Goal: Transaction & Acquisition: Register for event/course

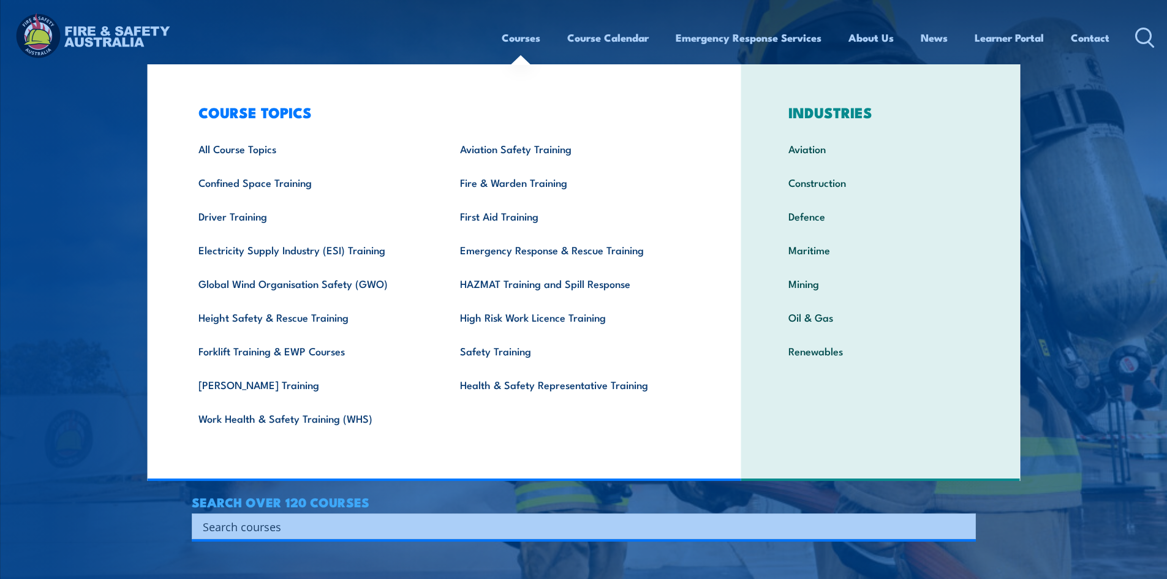
click at [282, 180] on link "Confined Space Training" at bounding box center [310, 182] width 262 height 34
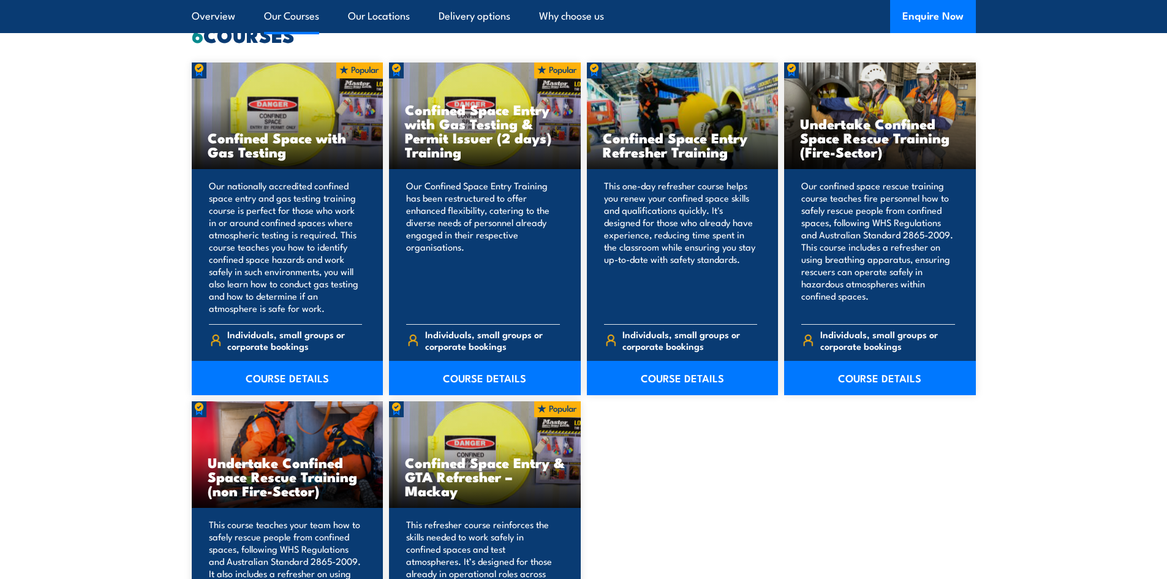
scroll to position [980, 0]
click at [290, 375] on link "COURSE DETAILS" at bounding box center [288, 377] width 192 height 34
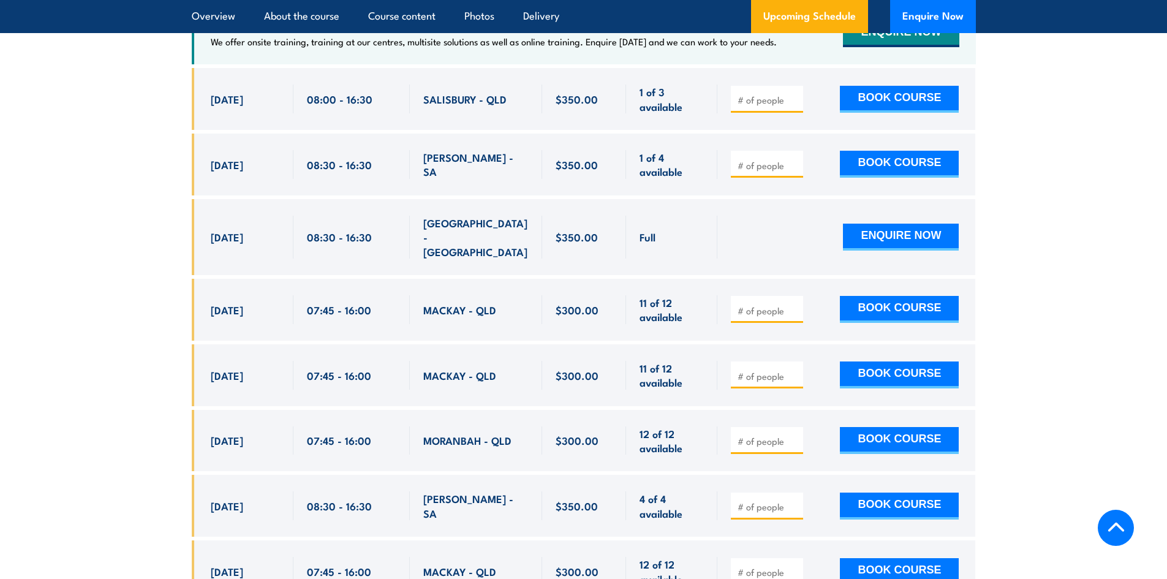
scroll to position [2082, 0]
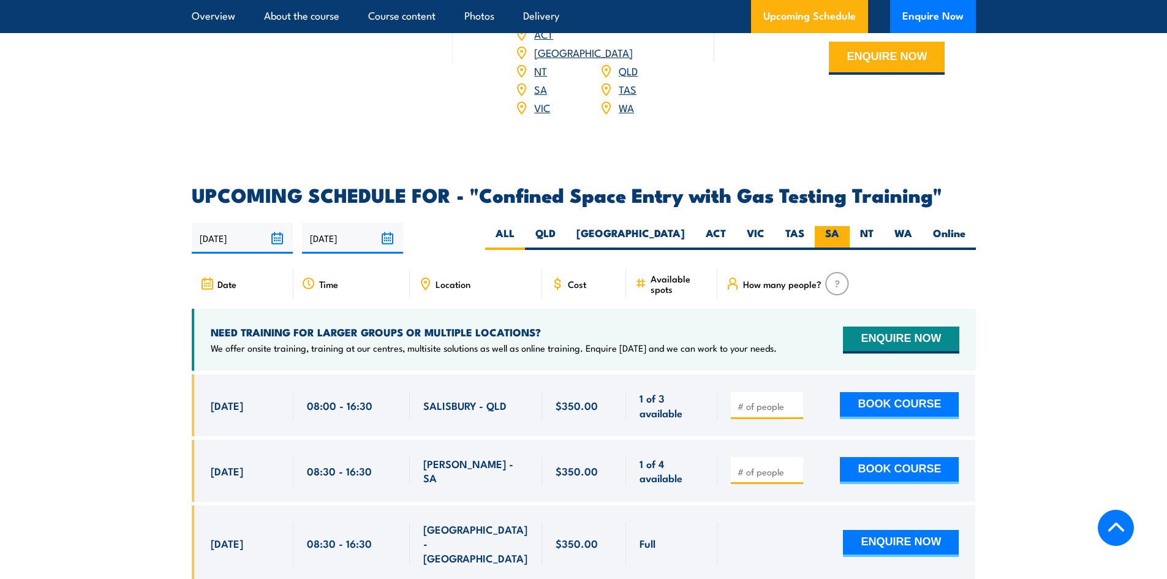
click at [831, 235] on label "SA" at bounding box center [832, 238] width 35 height 24
click at [839, 234] on input "SA" at bounding box center [843, 230] width 8 height 8
radio input "true"
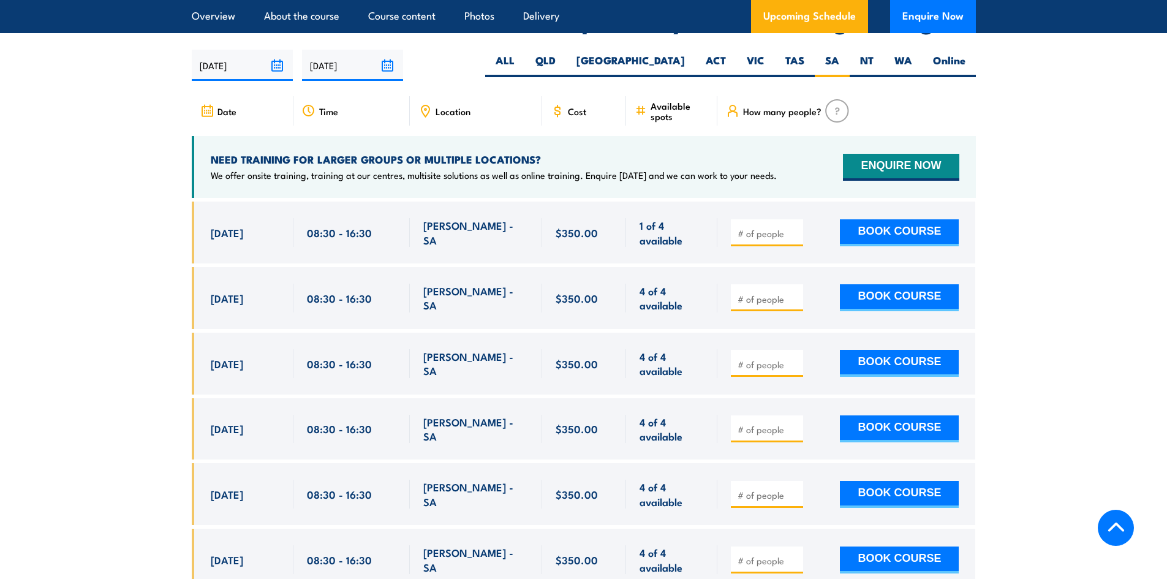
scroll to position [2264, 0]
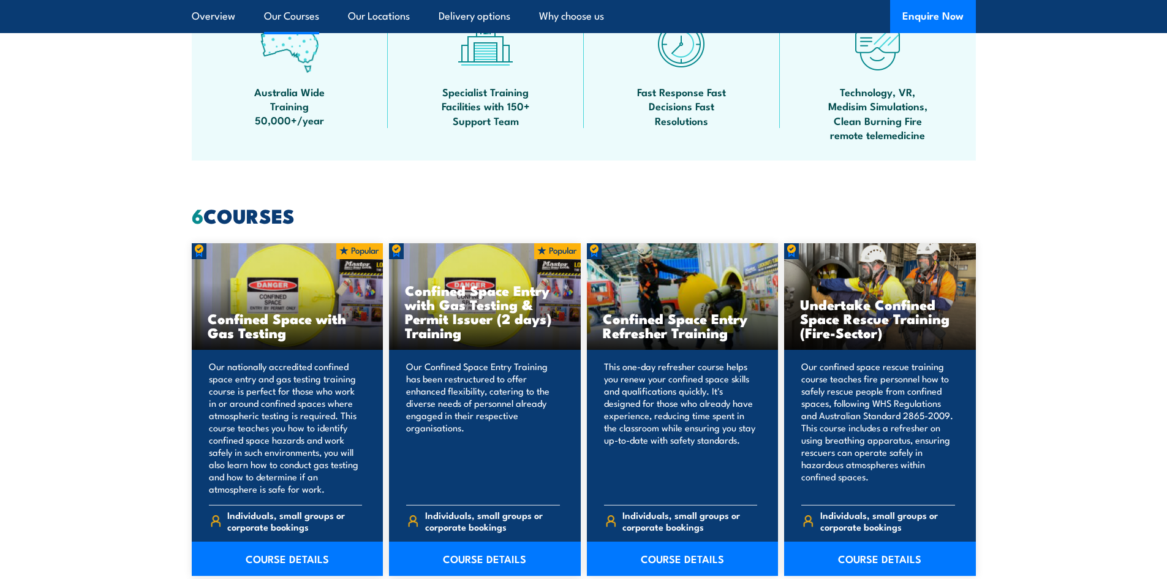
scroll to position [980, 0]
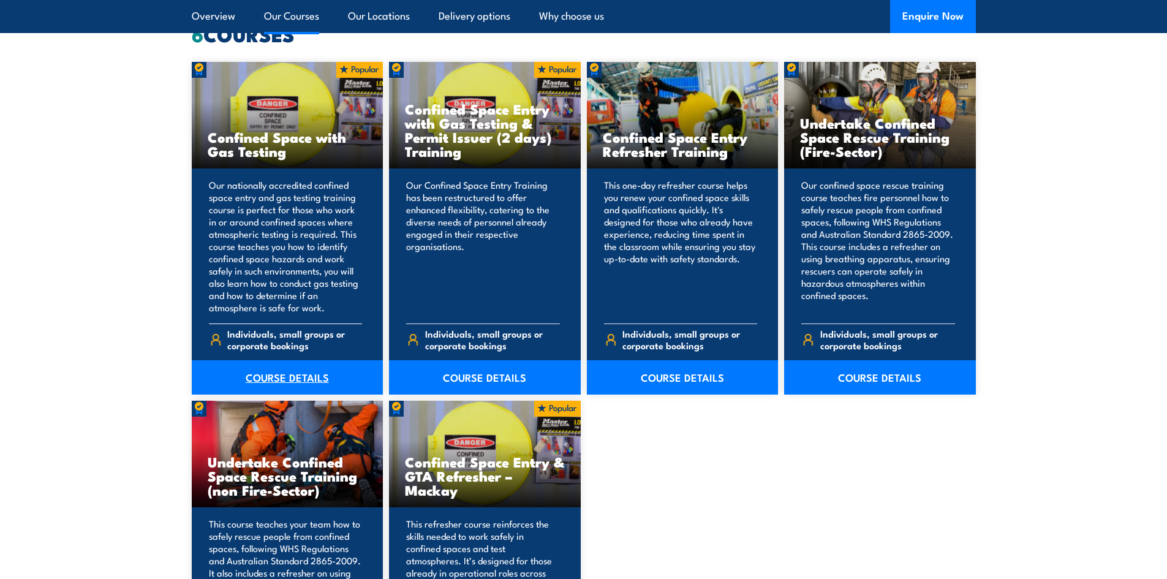
click at [321, 380] on link "COURSE DETAILS" at bounding box center [288, 377] width 192 height 34
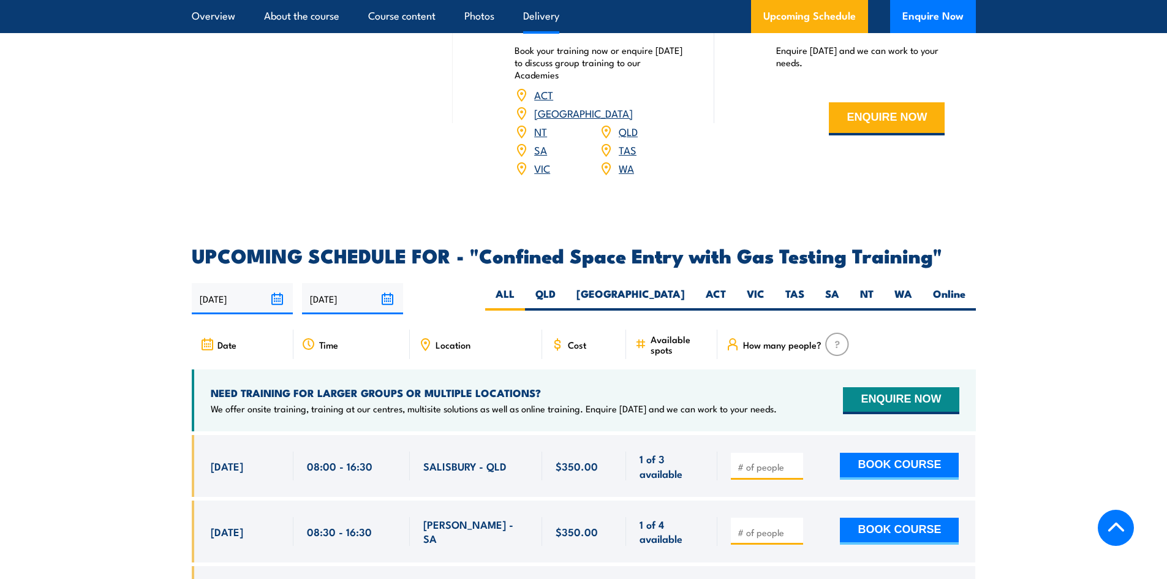
scroll to position [2021, 0]
click at [827, 288] on label "SA" at bounding box center [832, 299] width 35 height 24
click at [839, 288] on input "SA" at bounding box center [843, 291] width 8 height 8
radio input "true"
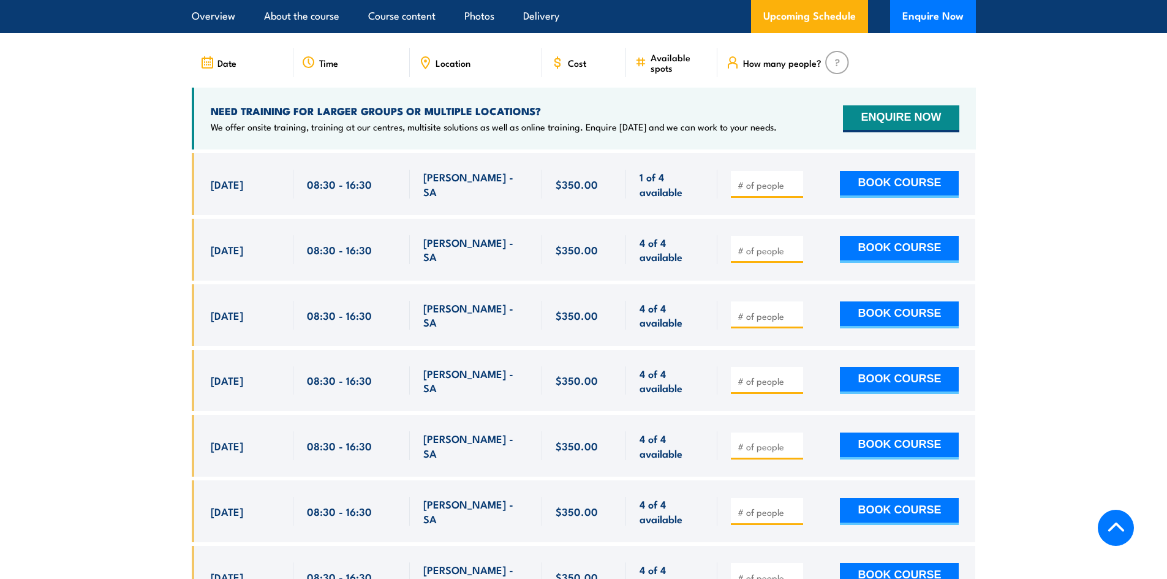
scroll to position [2325, 0]
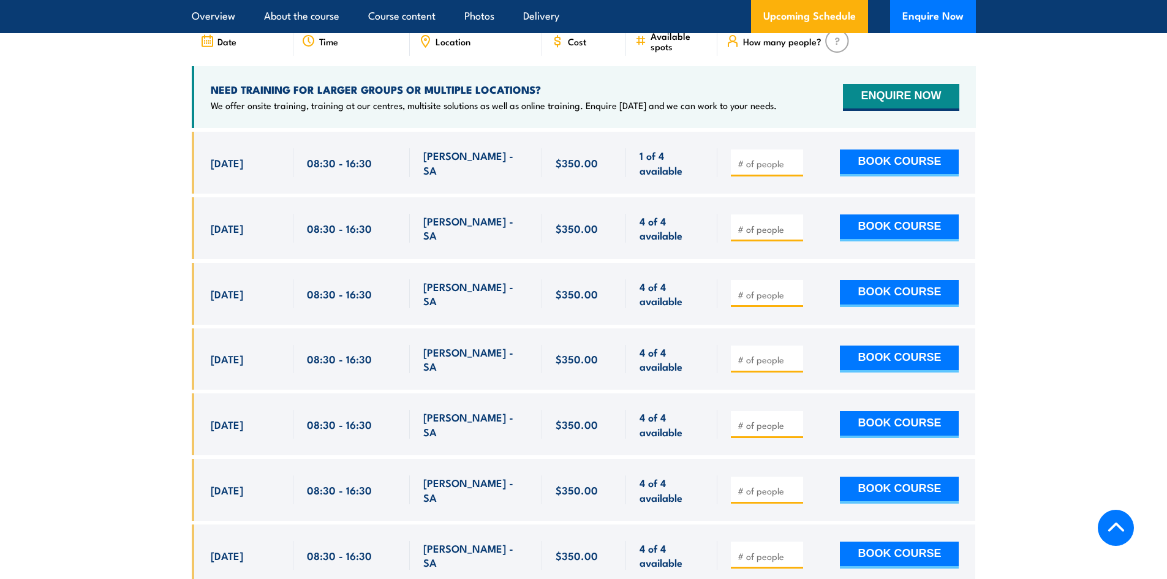
click at [767, 157] on input "number" at bounding box center [767, 163] width 61 height 12
type input "1"
click at [796, 162] on input "1" at bounding box center [767, 163] width 61 height 12
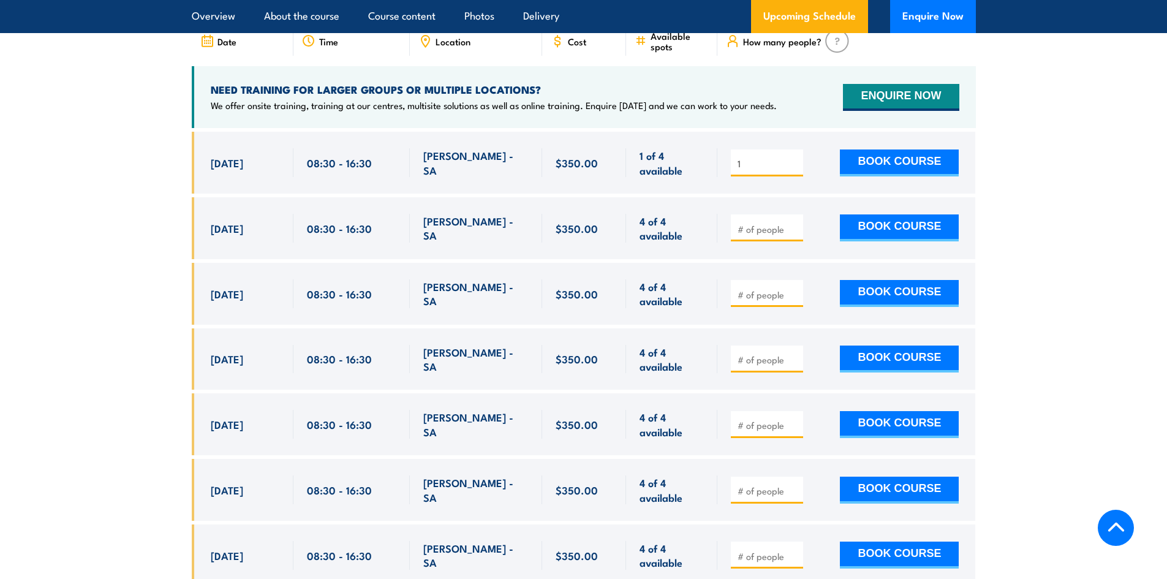
click at [796, 162] on input "1" at bounding box center [767, 163] width 61 height 12
click at [796, 157] on input "1" at bounding box center [767, 163] width 61 height 12
click at [794, 157] on input "1" at bounding box center [767, 163] width 61 height 12
click at [793, 161] on input "1" at bounding box center [767, 163] width 61 height 12
click at [793, 162] on input "1" at bounding box center [767, 163] width 61 height 12
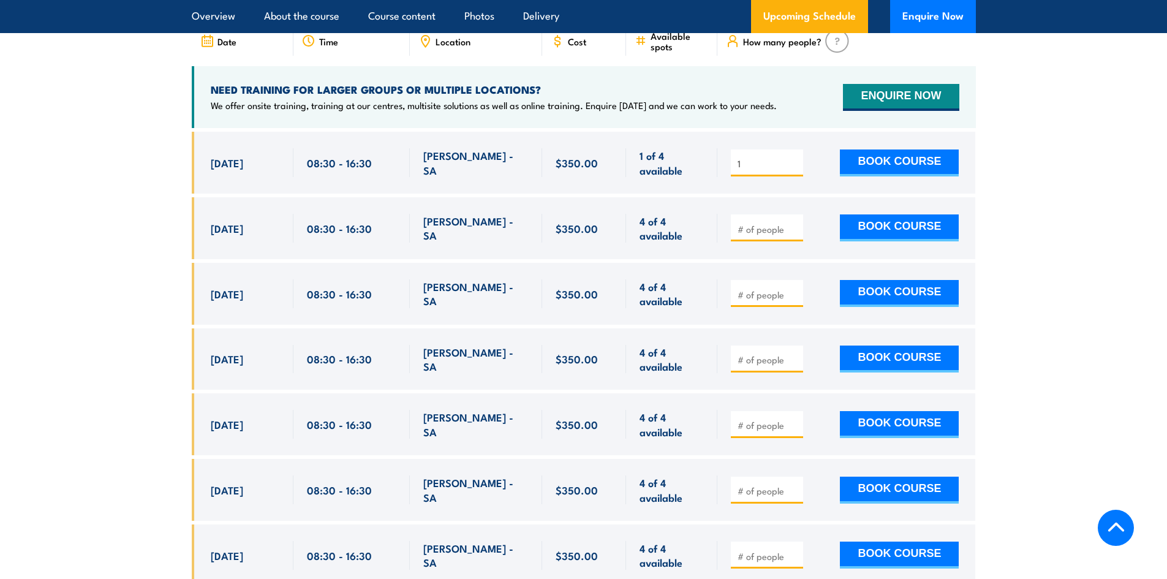
click at [759, 161] on input "1" at bounding box center [767, 163] width 61 height 12
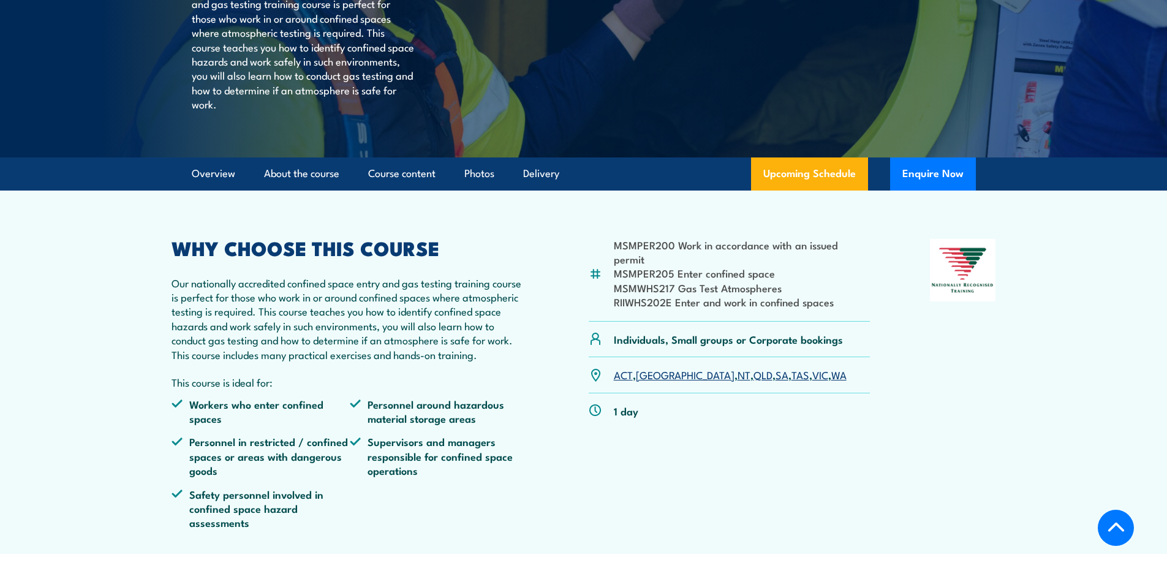
scroll to position [306, 0]
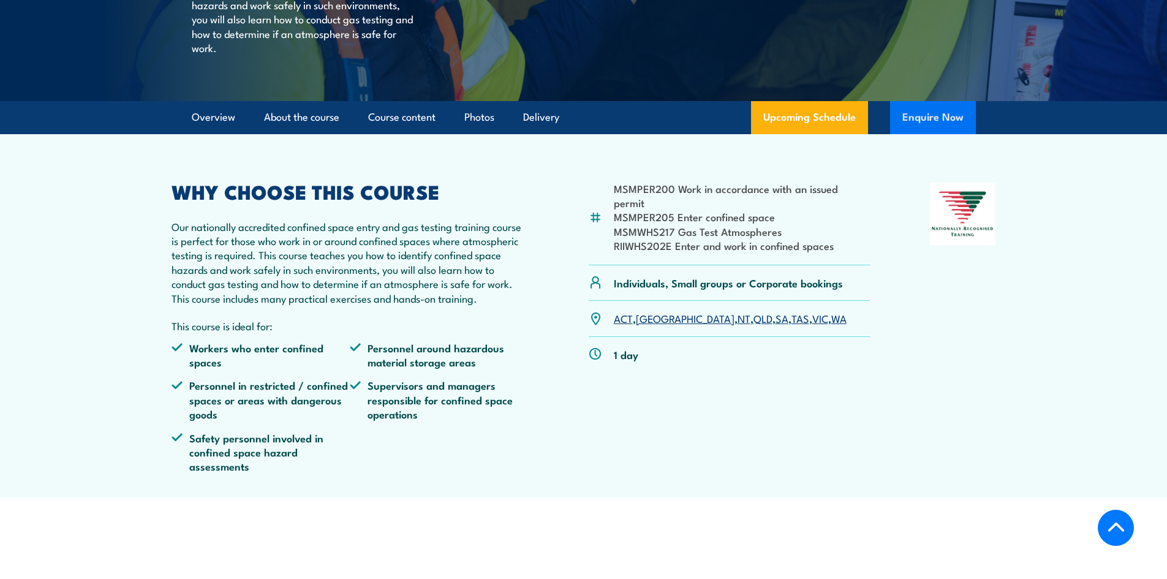
click at [918, 134] on button "Enquire Now" at bounding box center [933, 117] width 86 height 33
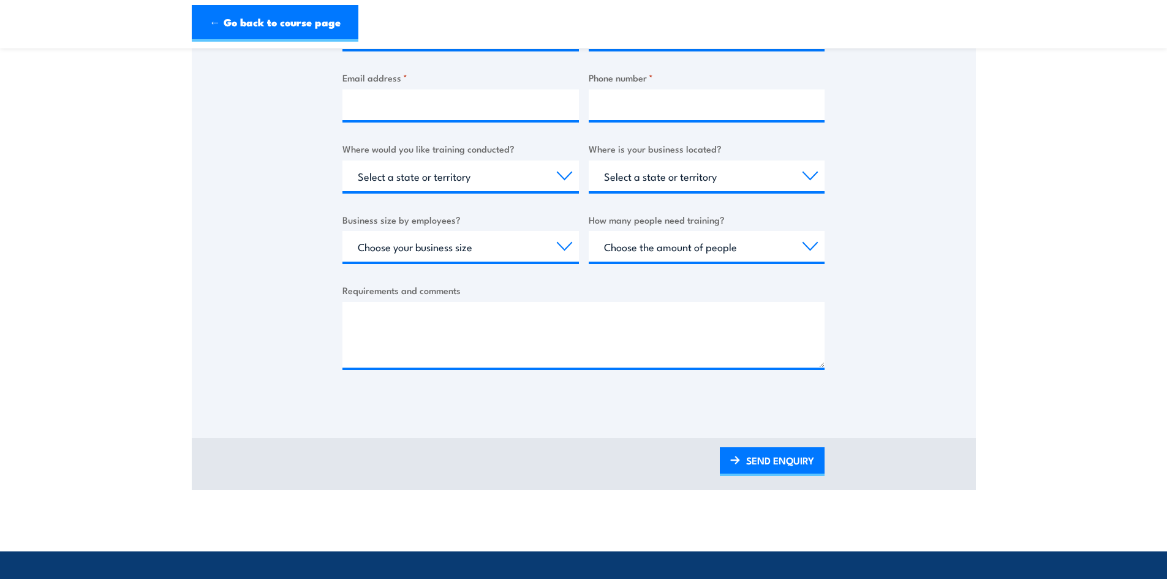
scroll to position [184, 0]
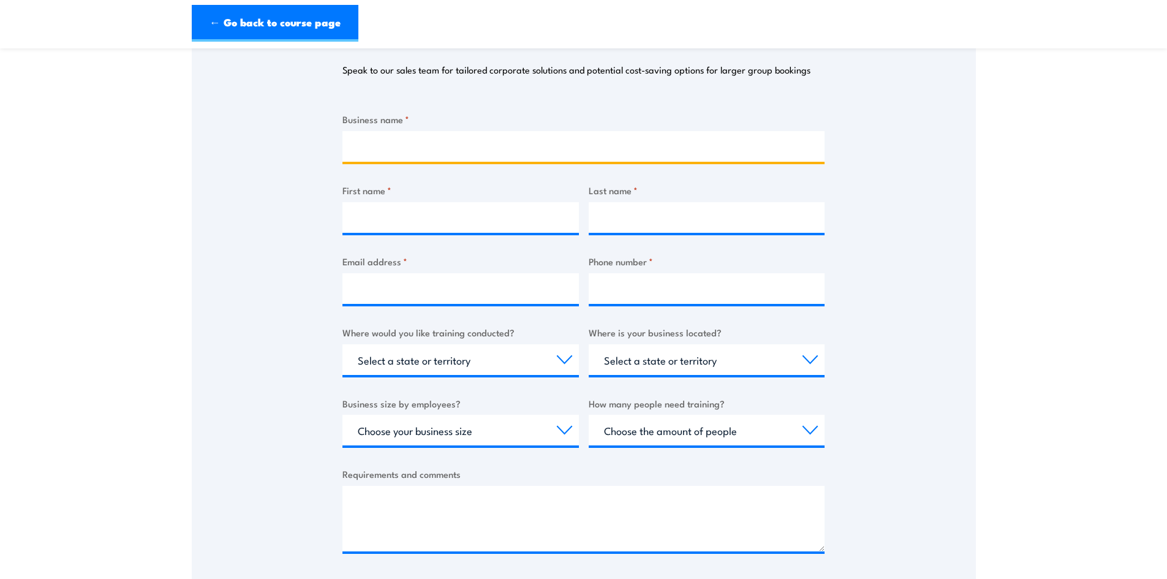
click at [391, 152] on input "Business name *" at bounding box center [583, 146] width 482 height 31
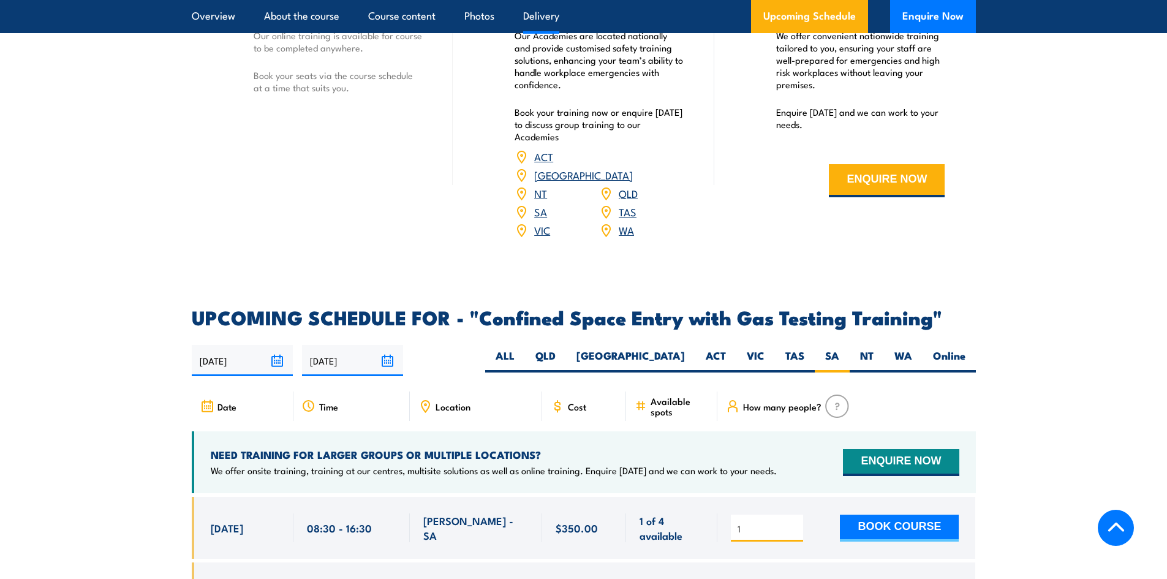
scroll to position [2205, 0]
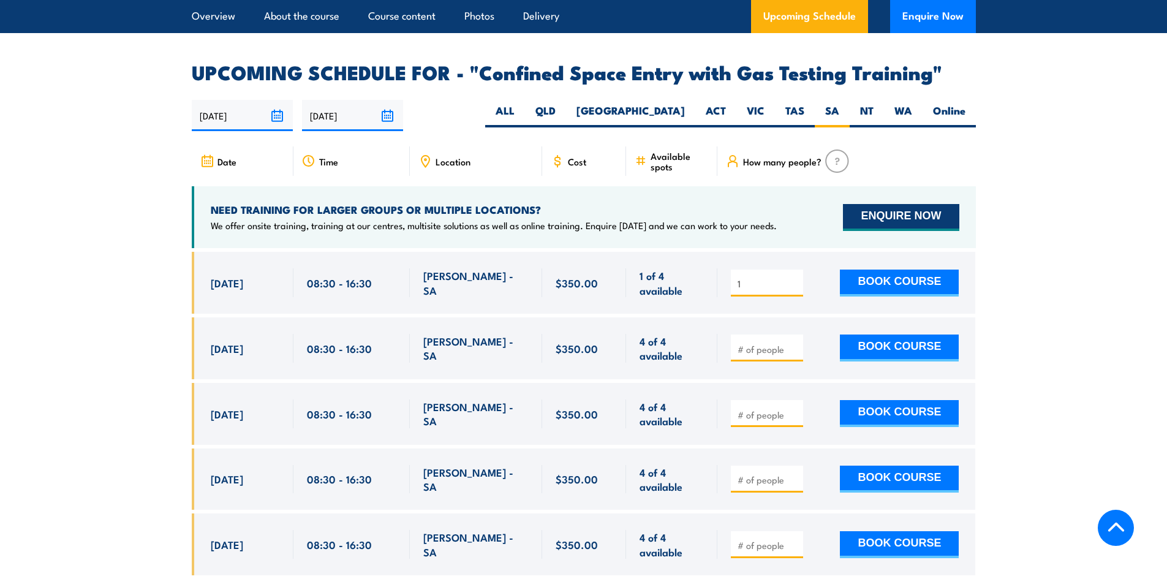
click at [929, 218] on button "ENQUIRE NOW" at bounding box center [901, 217] width 116 height 27
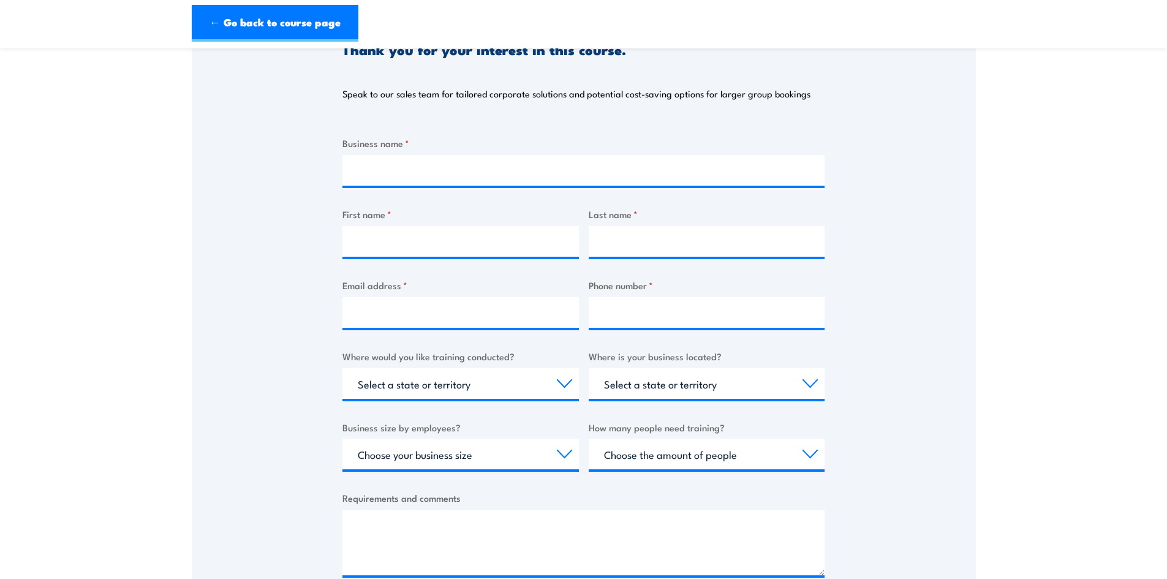
scroll to position [184, 0]
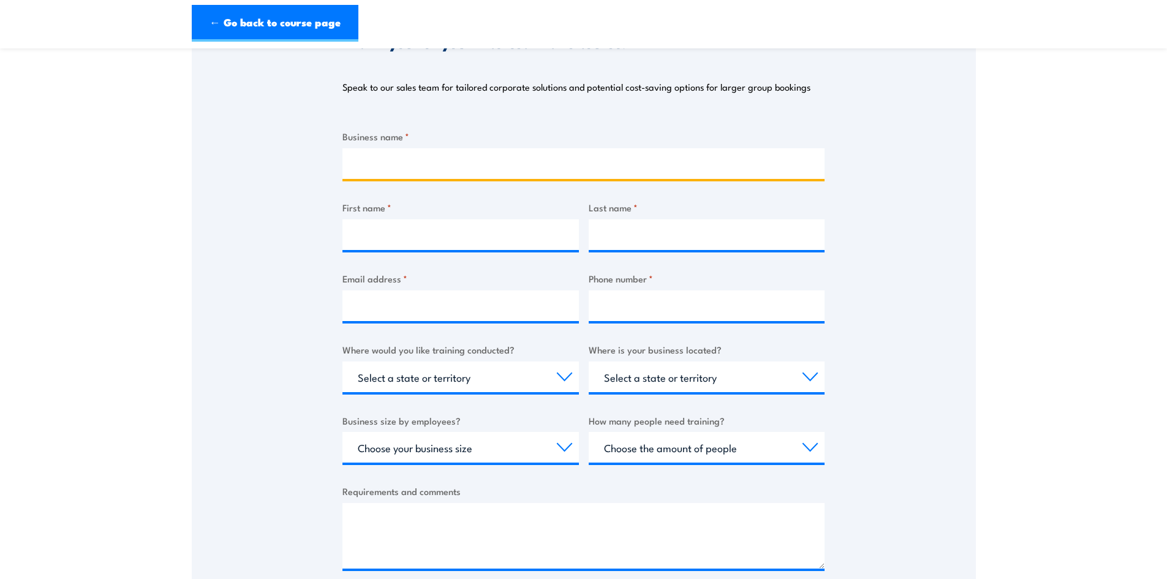
click at [513, 168] on input "Business name *" at bounding box center [583, 163] width 482 height 31
type input "PEER"
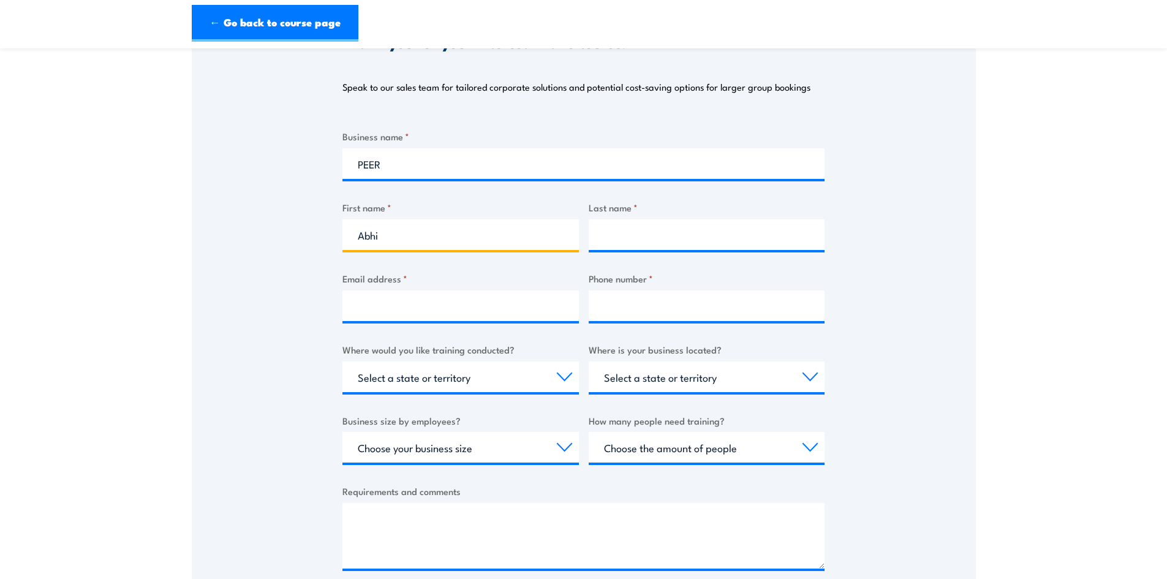
type input "Abhi"
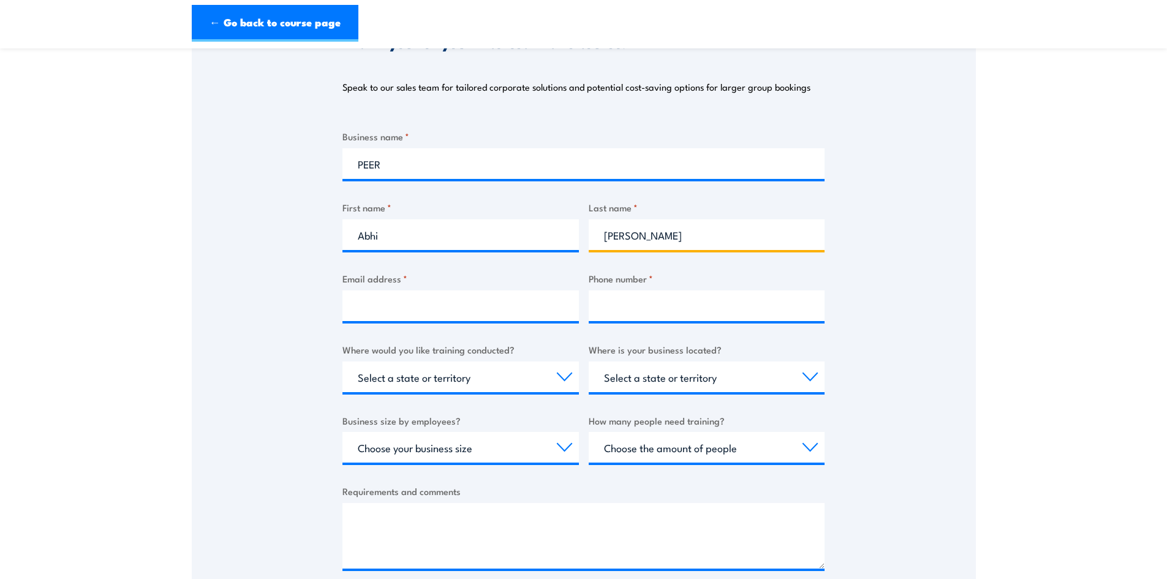
type input "Sharma"
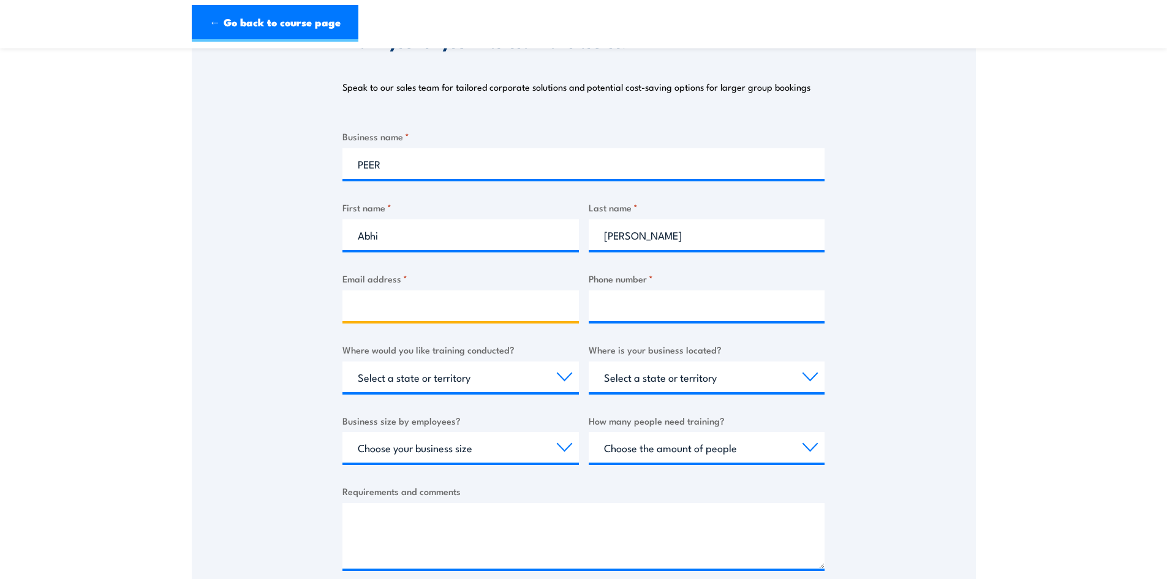
click at [415, 309] on input "Email address *" at bounding box center [460, 305] width 236 height 31
type input "abhis@peer.com.au"
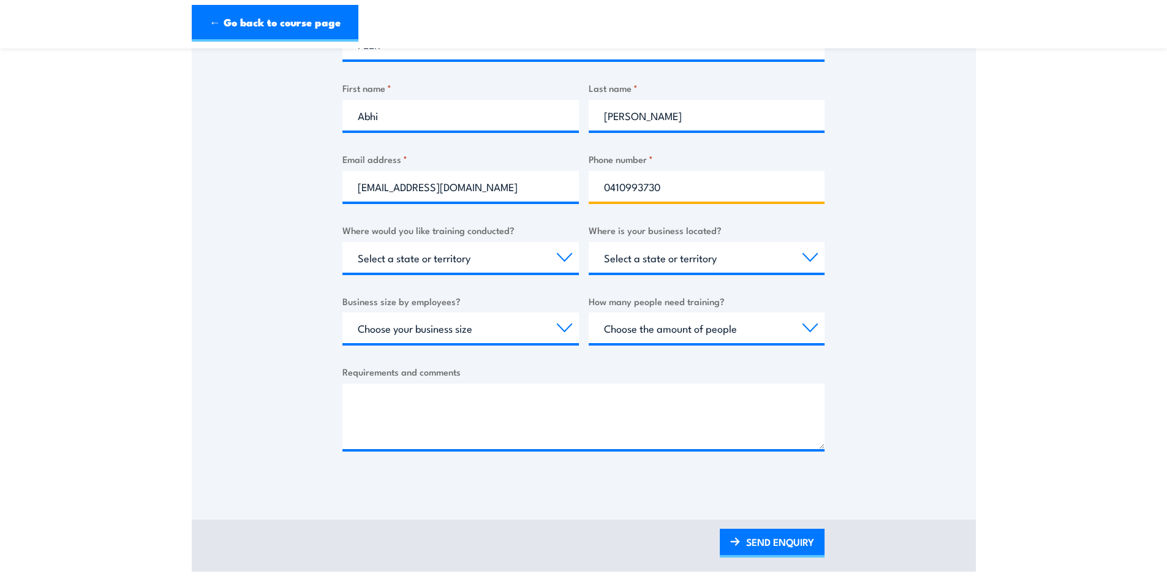
scroll to position [306, 0]
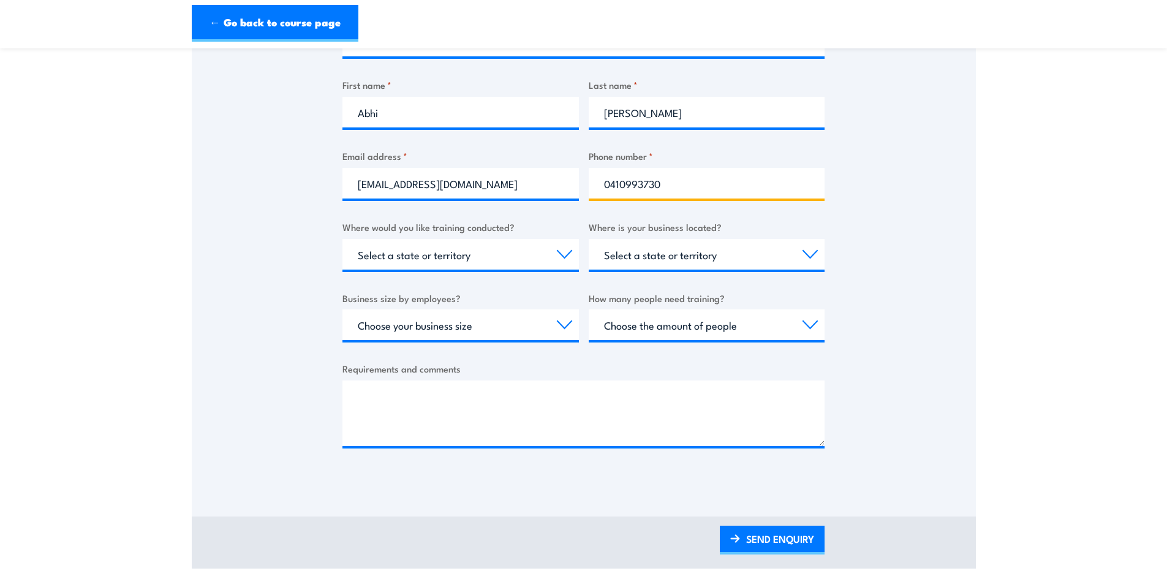
type input "0410993730"
click at [447, 258] on select "Select a state or territory Nationally - multiple locations QLD NSW VIC SA ACT …" at bounding box center [460, 254] width 236 height 31
select select "SA"
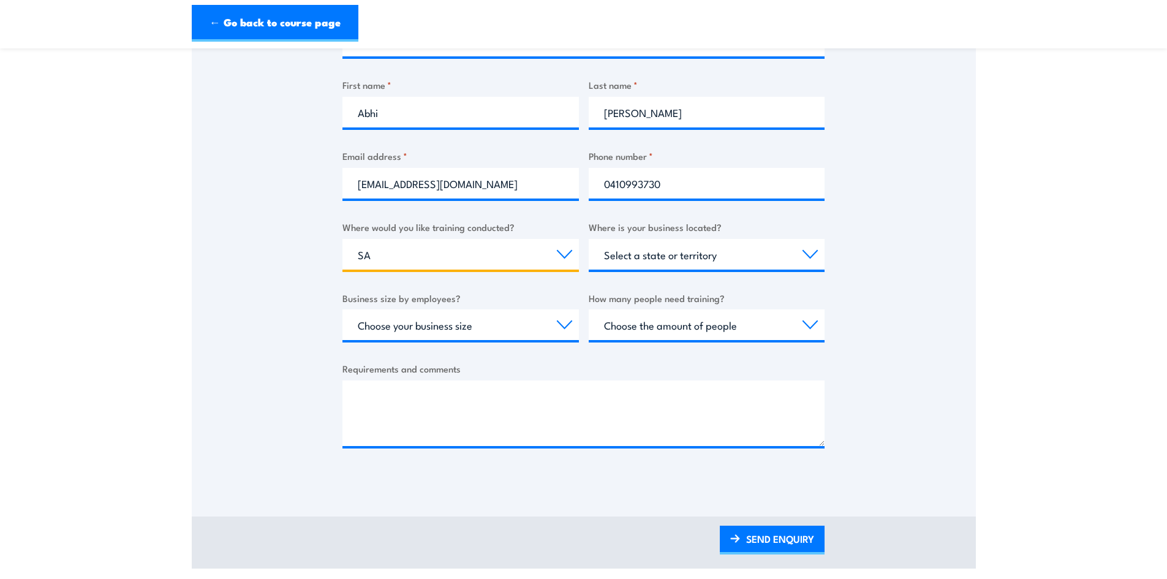
click at [342, 239] on select "Select a state or territory Nationally - multiple locations QLD NSW VIC SA ACT …" at bounding box center [460, 254] width 236 height 31
click at [644, 258] on select "Select a state or territory QLD NSW VIC SA ACT WA TAS NT" at bounding box center [707, 254] width 236 height 31
select select "SA"
click at [589, 239] on select "Select a state or territory QLD NSW VIC SA ACT WA TAS NT" at bounding box center [707, 254] width 236 height 31
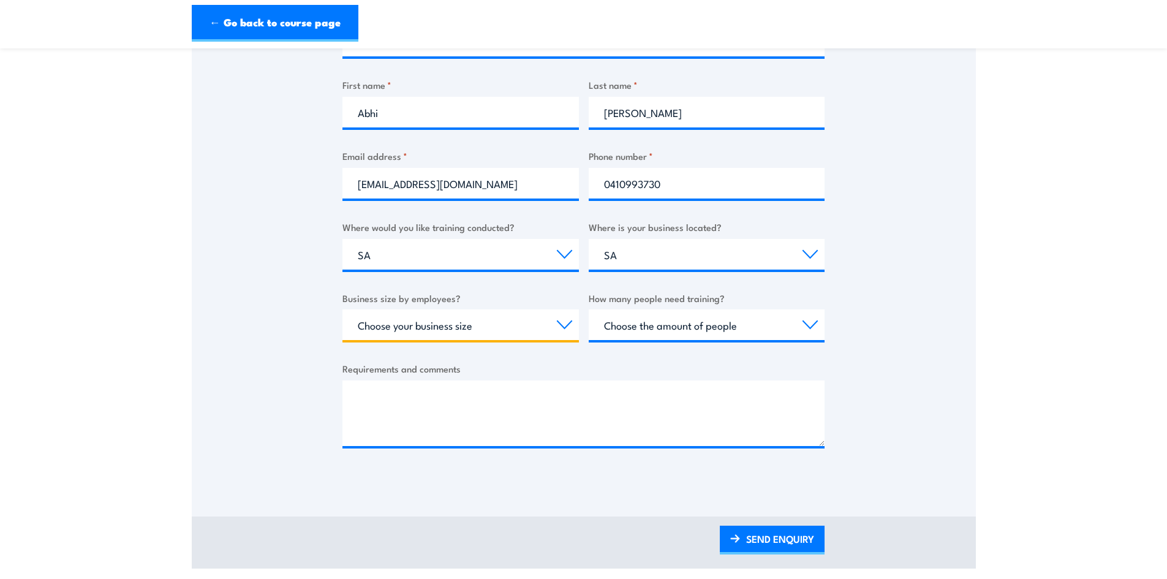
click at [447, 325] on select "Choose your business size 1 to 19 20 to 199 200+" at bounding box center [460, 324] width 236 height 31
click at [646, 376] on div "Requirements and comments" at bounding box center [583, 403] width 482 height 85
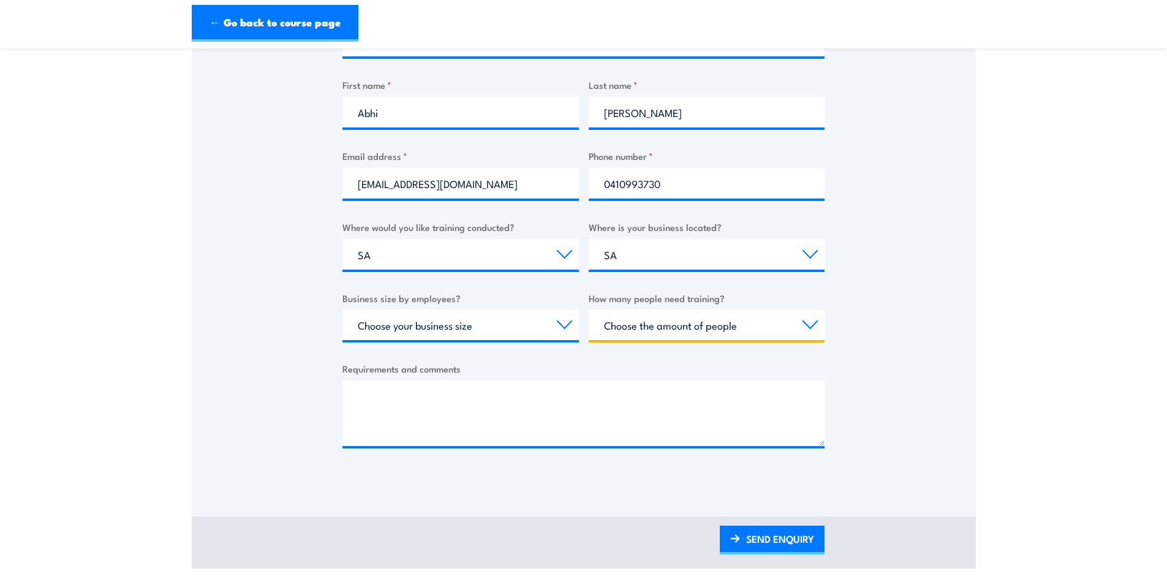
click at [650, 326] on select "Choose the amount of people 1 to 4 5 to 19 20+" at bounding box center [707, 324] width 236 height 31
select select "5 to 19"
click at [589, 309] on select "Choose the amount of people 1 to 4 5 to 19 20+" at bounding box center [707, 324] width 236 height 31
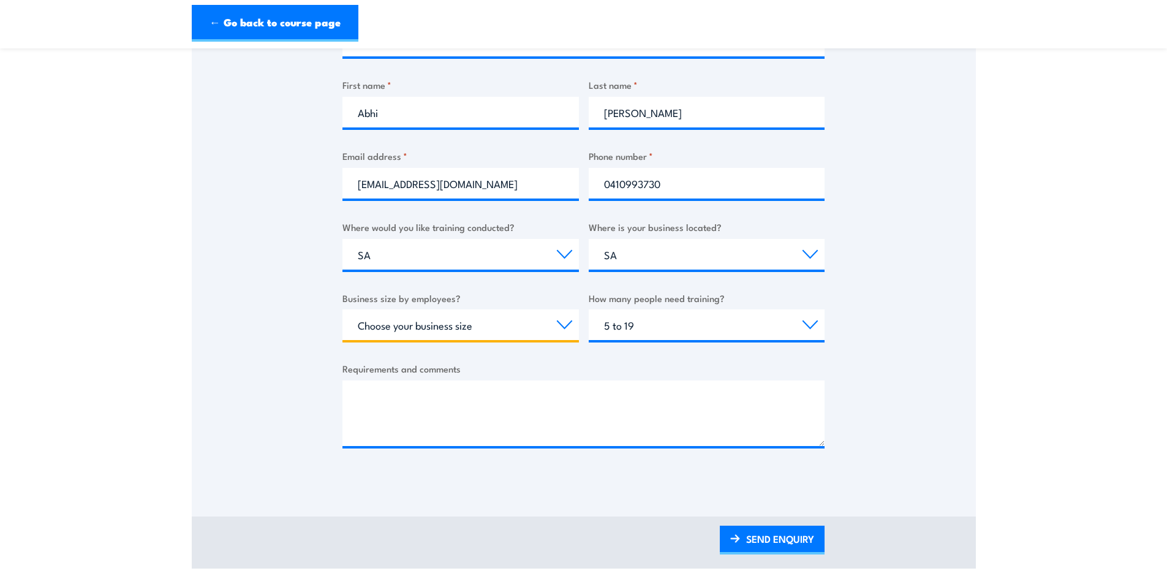
click at [432, 326] on select "Choose your business size 1 to 19 20 to 199 200+" at bounding box center [460, 324] width 236 height 31
select select "200+"
click at [342, 309] on select "Choose your business size 1 to 19 20 to 199 200+" at bounding box center [460, 324] width 236 height 31
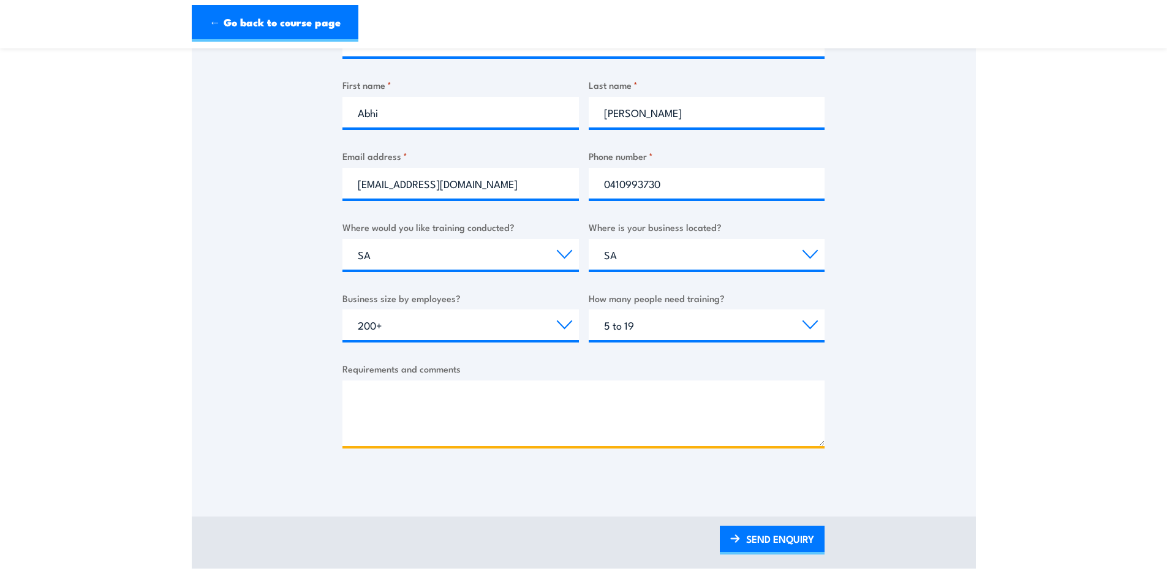
click at [464, 390] on textarea "Requirements and comments" at bounding box center [583, 413] width 482 height 66
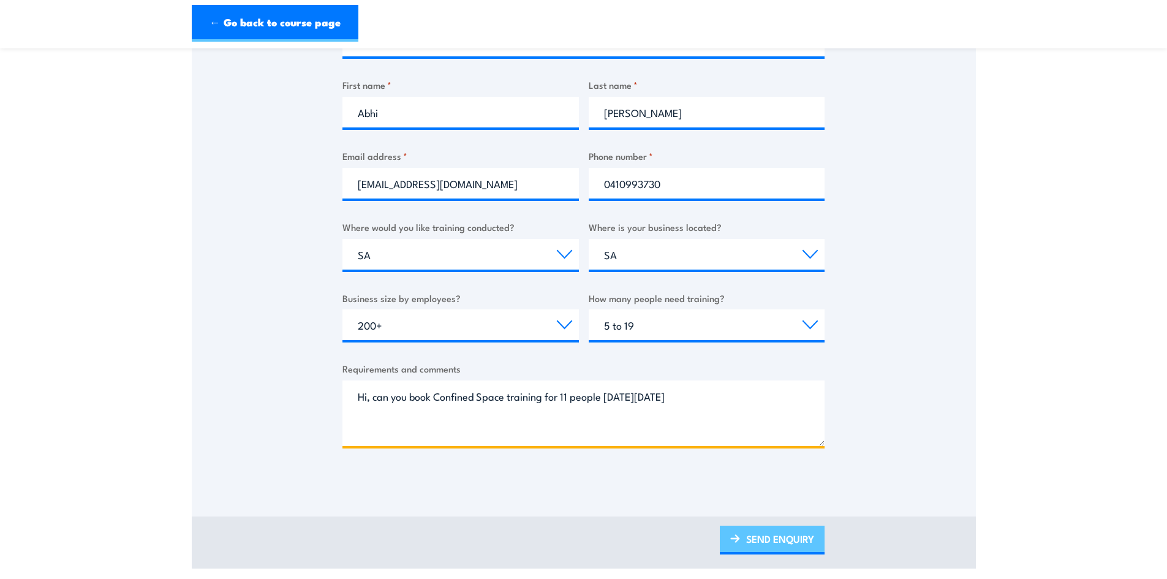
type textarea "Hi, can you book Confined Space training for 11 people on Fri 29th Aug."
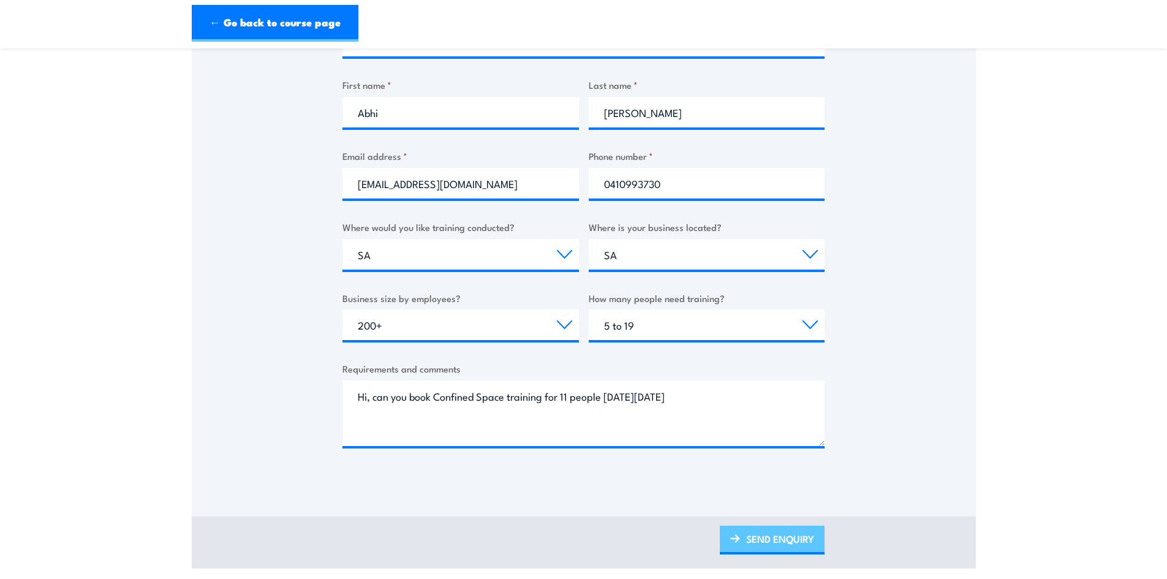
click at [787, 532] on link "SEND ENQUIRY" at bounding box center [772, 539] width 105 height 29
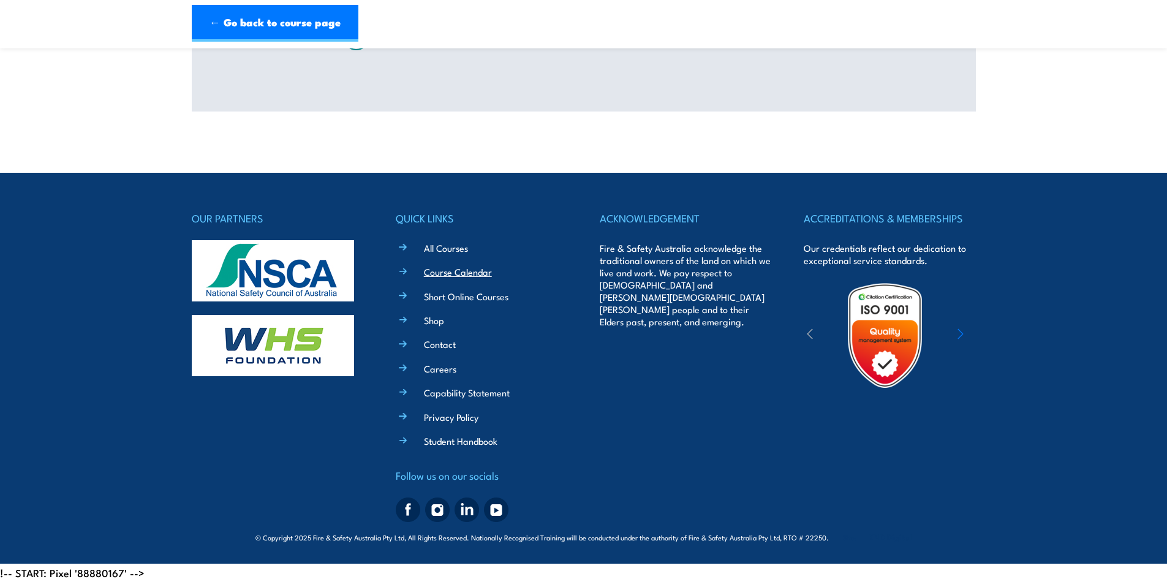
click at [451, 273] on link "Course Calendar" at bounding box center [458, 271] width 68 height 13
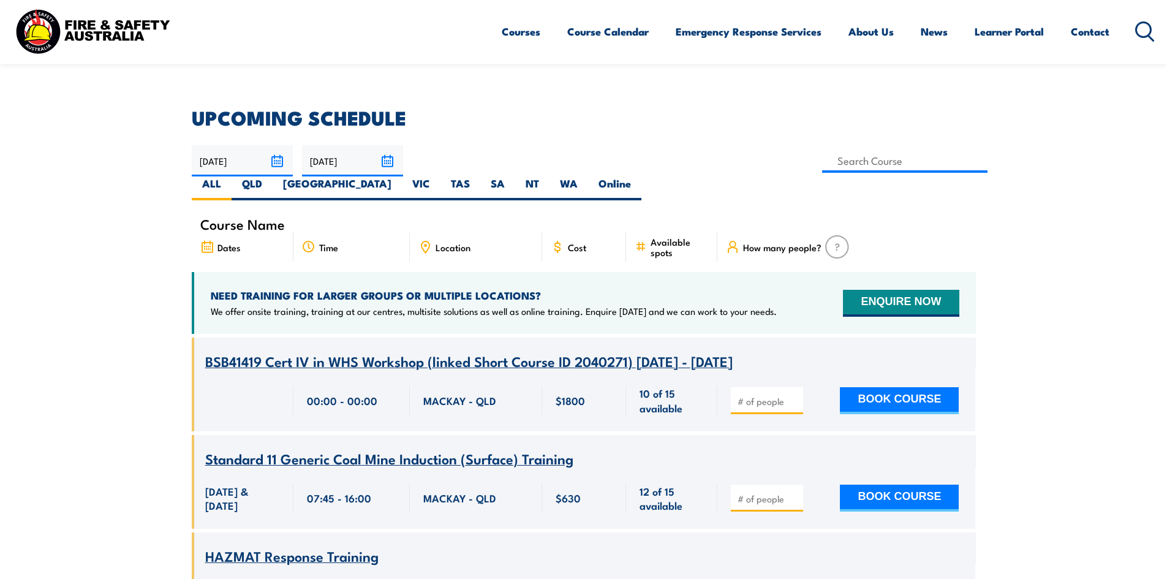
scroll to position [306, 0]
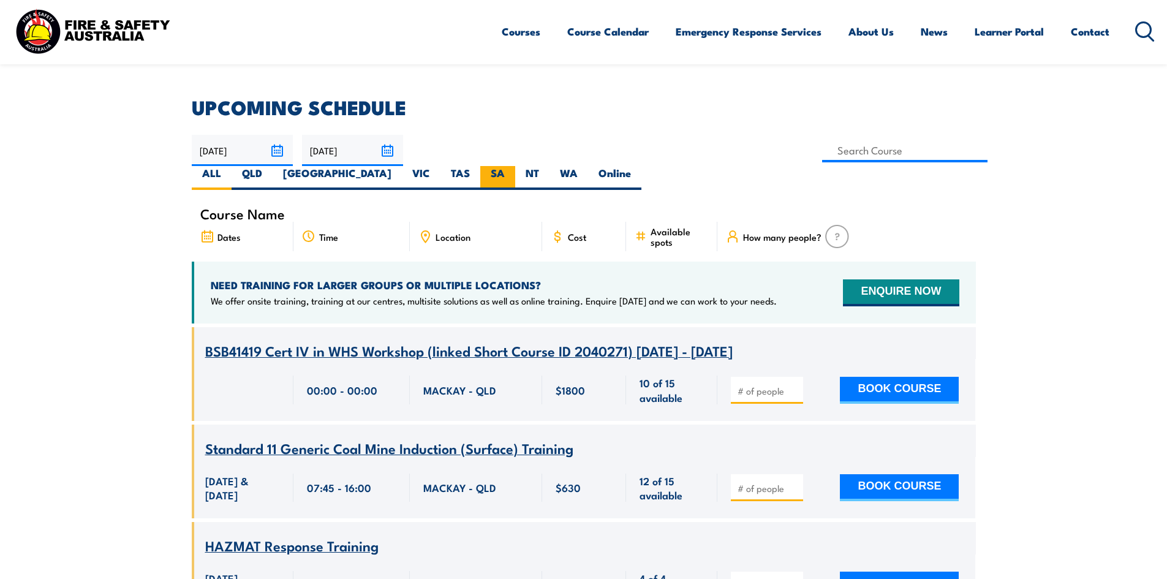
click at [515, 166] on label "SA" at bounding box center [497, 178] width 35 height 24
click at [513, 166] on input "SA" at bounding box center [509, 170] width 8 height 8
radio input "true"
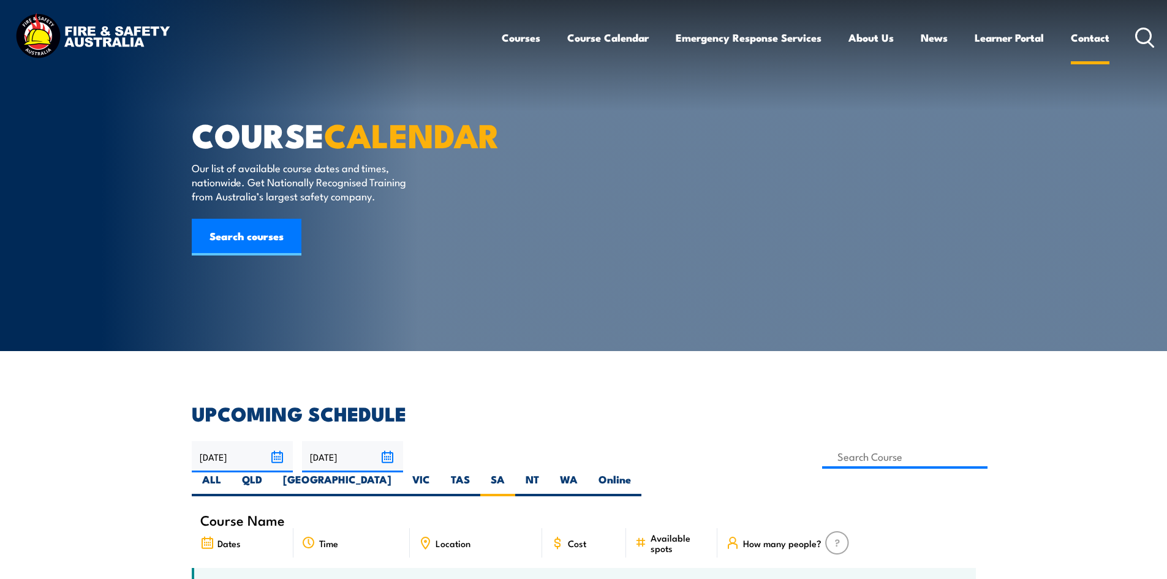
click at [1085, 40] on link "Contact" at bounding box center [1090, 37] width 39 height 32
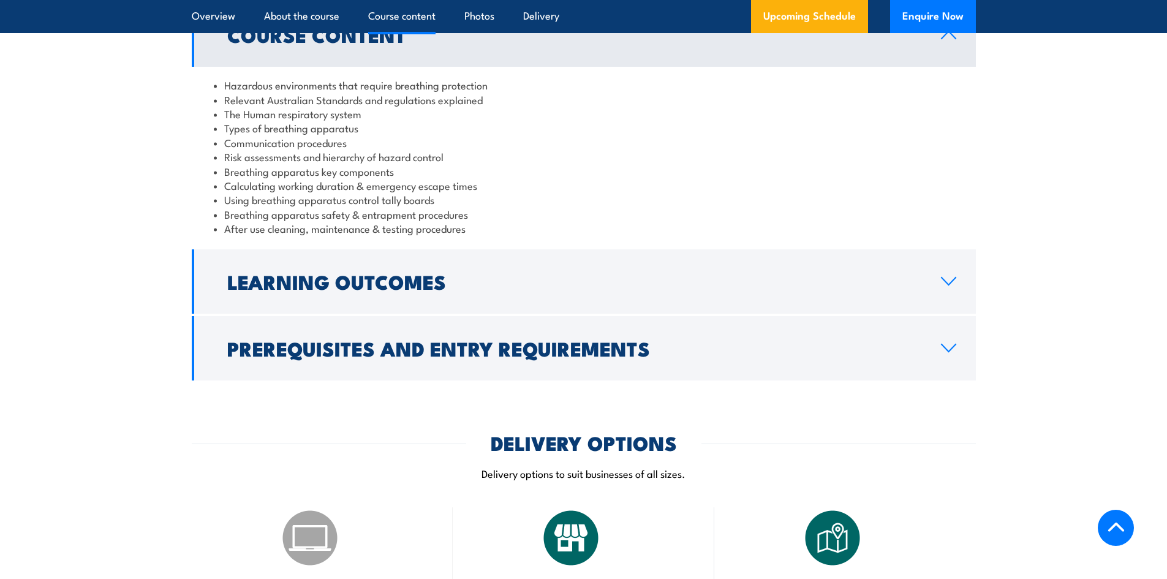
scroll to position [1041, 0]
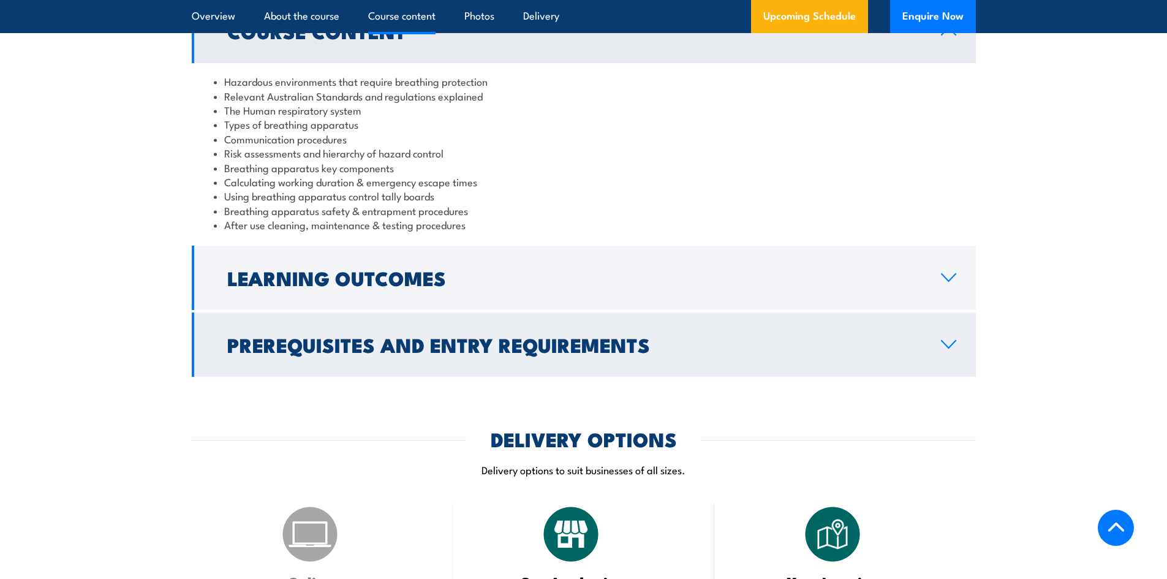
click at [295, 353] on h2 "Prerequisites and Entry Requirements" at bounding box center [574, 344] width 694 height 17
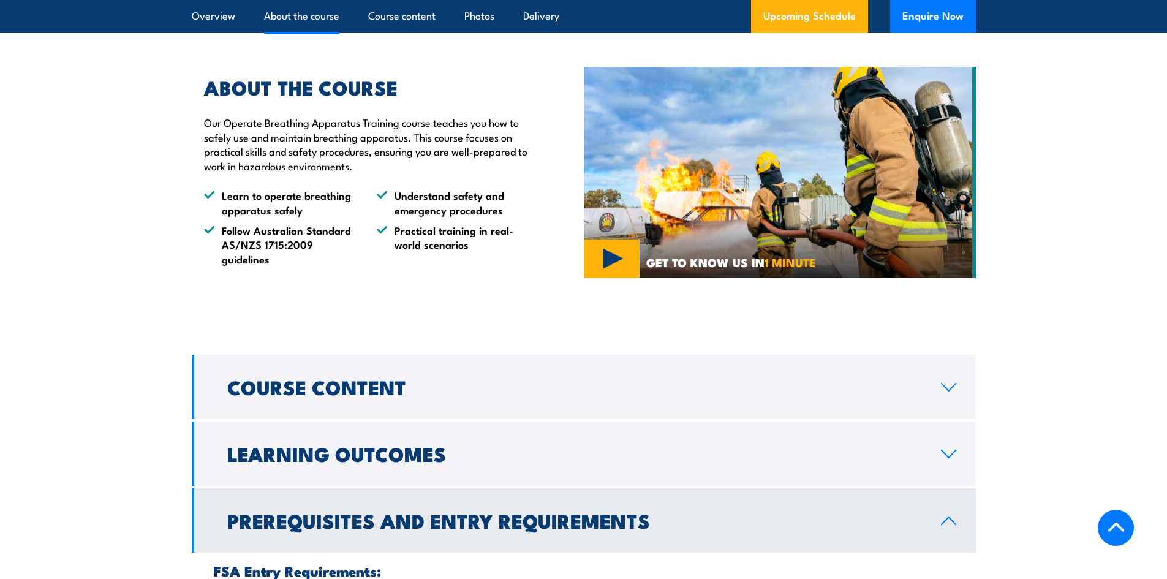
scroll to position [674, 0]
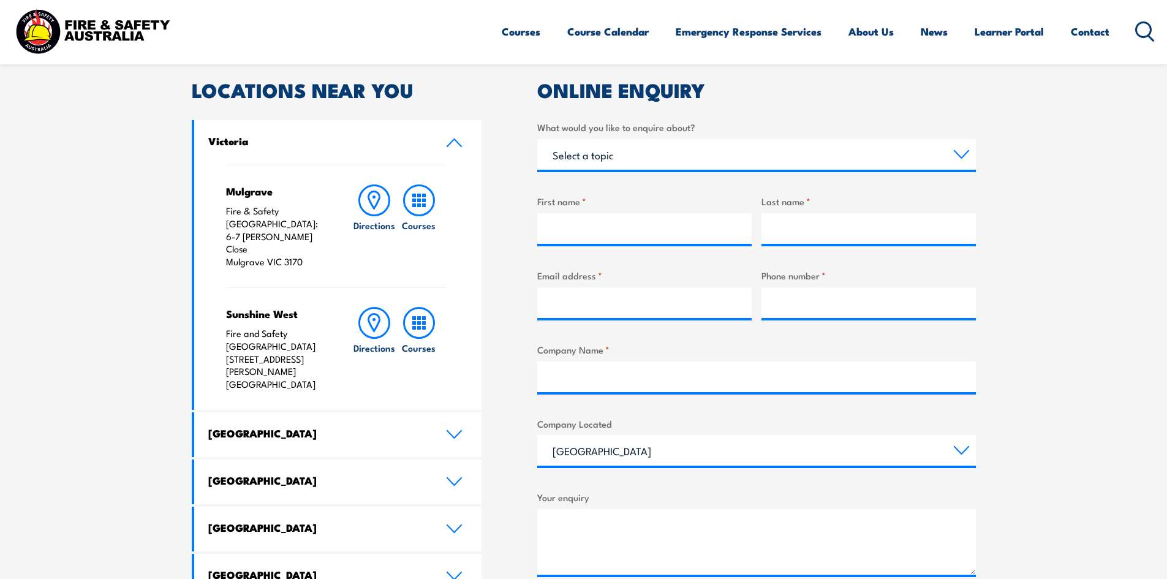
scroll to position [612, 0]
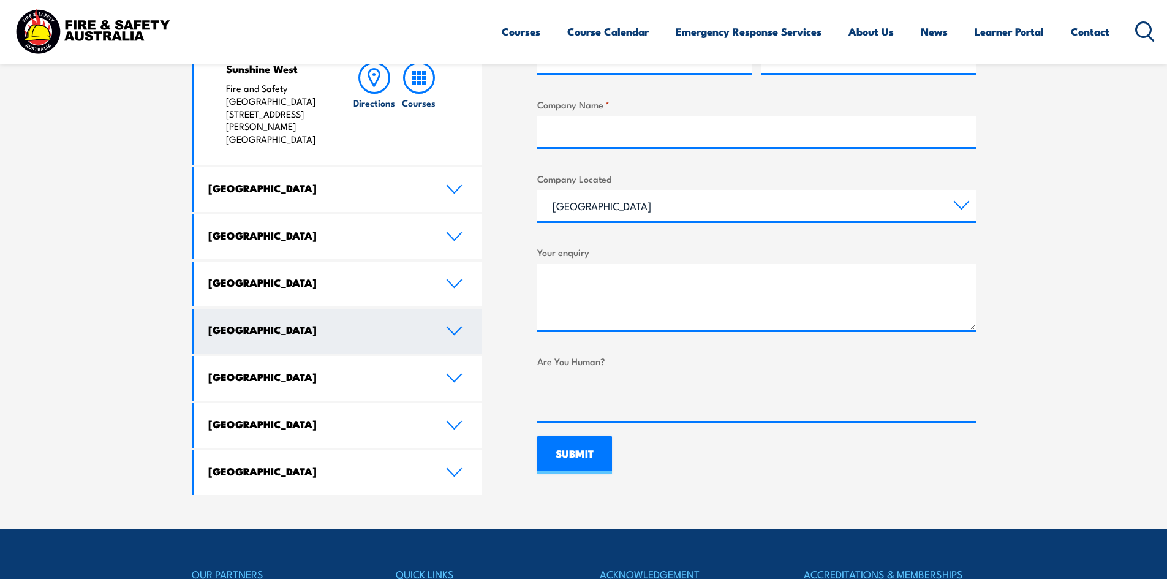
click at [252, 323] on h4 "[GEOGRAPHIC_DATA]" at bounding box center [317, 329] width 219 height 13
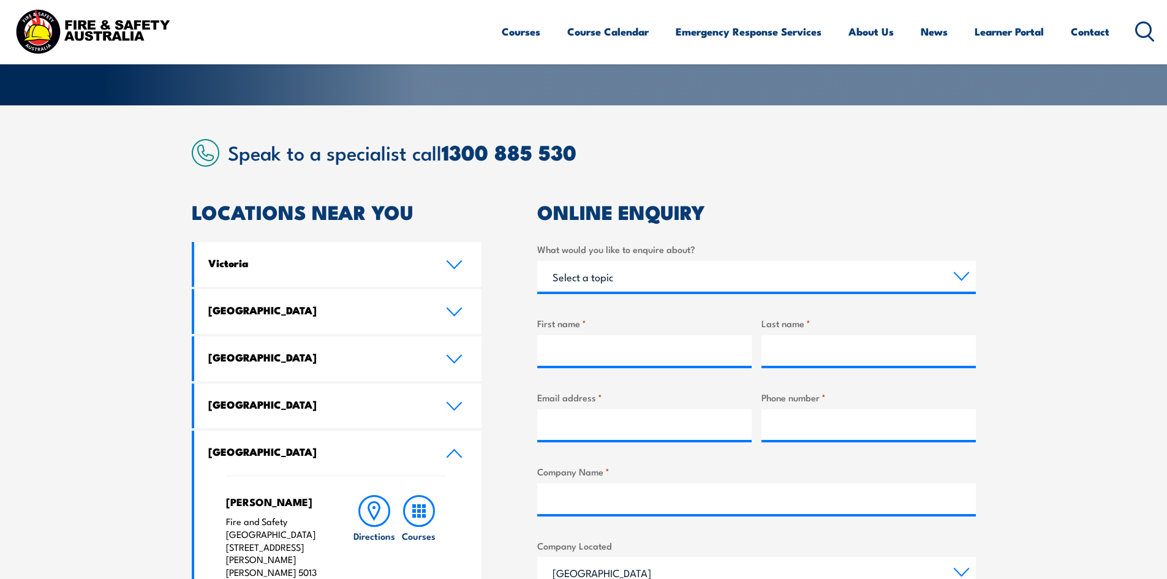
scroll to position [122, 0]
